Goal: Task Accomplishment & Management: Use online tool/utility

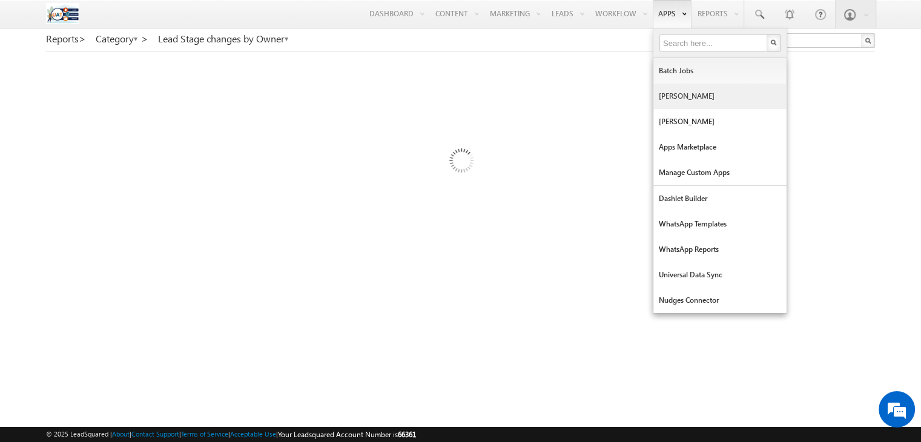
click at [684, 102] on link "Mavis" at bounding box center [719, 96] width 133 height 25
click at [685, 119] on link "Manage Lapps" at bounding box center [719, 121] width 133 height 25
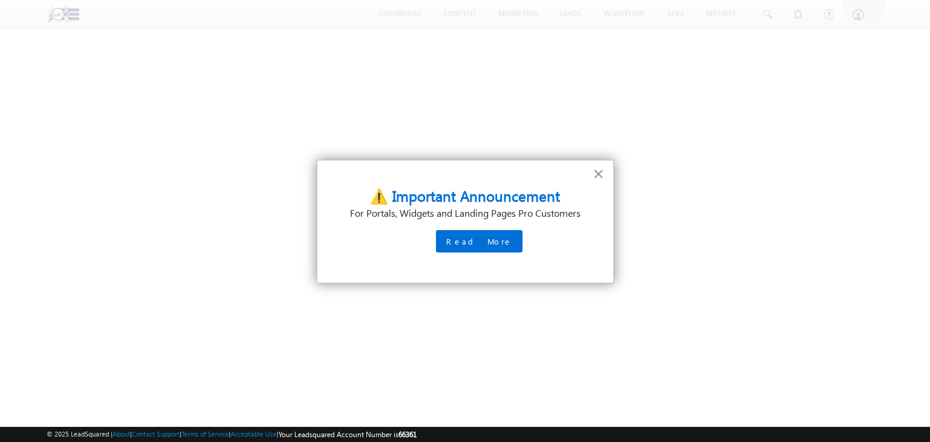
click at [595, 176] on button "×" at bounding box center [599, 173] width 12 height 19
